Goal: Task Accomplishment & Management: Use online tool/utility

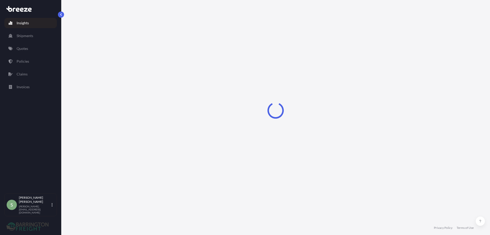
select select "2025"
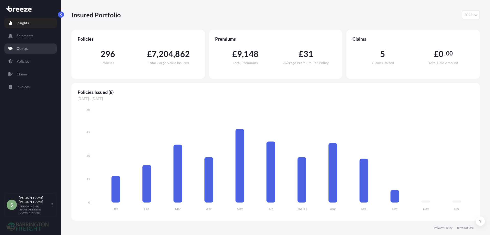
click at [20, 49] on p "Quotes" at bounding box center [22, 48] width 11 height 5
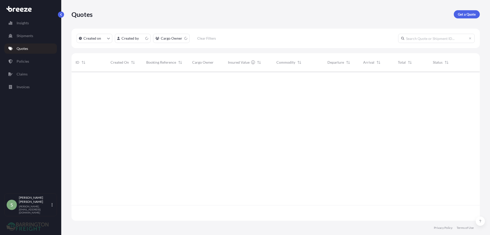
scroll to position [148, 405]
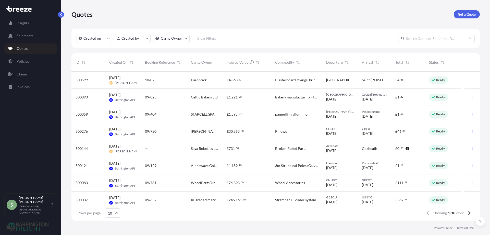
click at [205, 200] on span "RPTradersmarket Ltd" at bounding box center [205, 199] width 28 height 5
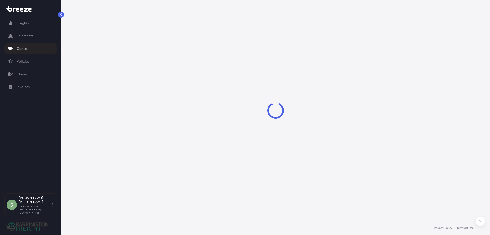
select select "Road"
select select "Sea"
select select "Road"
select select "2"
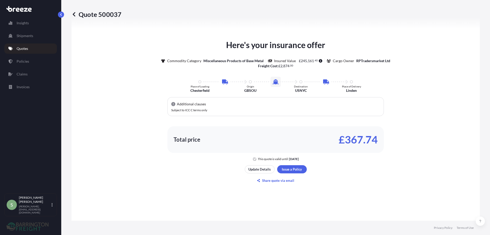
scroll to position [307, 0]
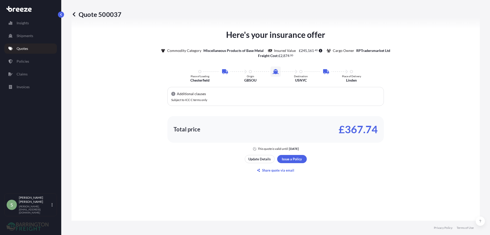
click at [171, 93] on icon at bounding box center [173, 94] width 4 height 4
